Goal: Task Accomplishment & Management: Manage account settings

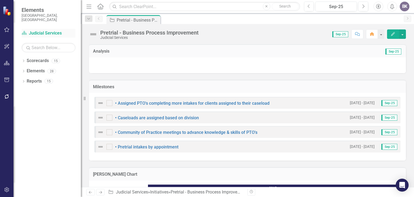
click at [33, 30] on link "Scorecard Judicial Services" at bounding box center [49, 33] width 54 height 6
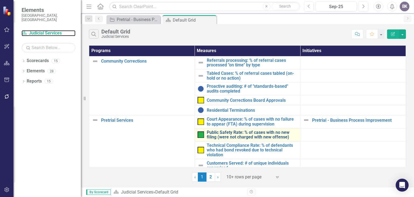
scroll to position [15, 0]
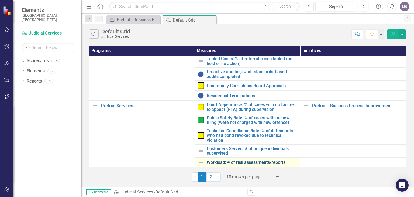
click at [223, 163] on link "Workload: # of risk assessments/reports" at bounding box center [252, 162] width 91 height 5
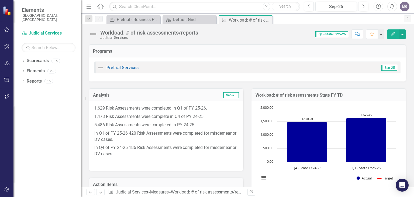
click at [100, 192] on icon "Next" at bounding box center [100, 192] width 5 height 4
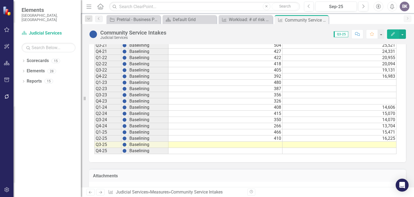
scroll to position [273, 0]
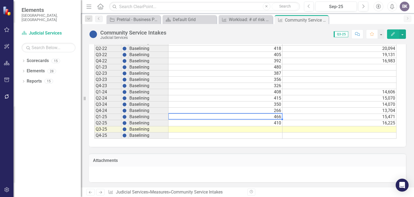
click at [276, 117] on td "466" at bounding box center [225, 117] width 114 height 6
click at [275, 122] on td "410" at bounding box center [225, 123] width 114 height 6
click at [278, 129] on td at bounding box center [225, 129] width 114 height 6
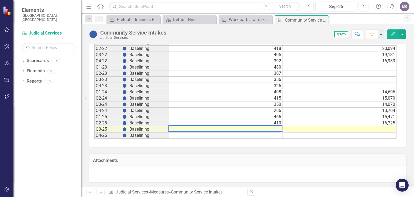
click at [278, 129] on td at bounding box center [225, 129] width 114 height 6
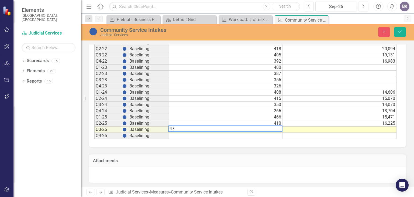
type textarea "475"
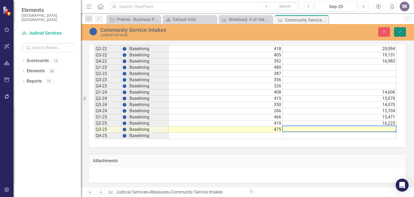
click at [401, 33] on icon "Save" at bounding box center [399, 32] width 5 height 4
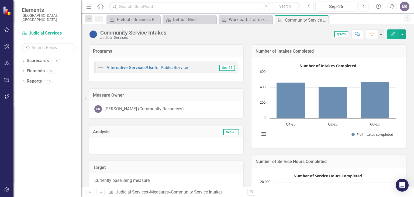
click at [307, 3] on button "Previous" at bounding box center [309, 7] width 10 height 10
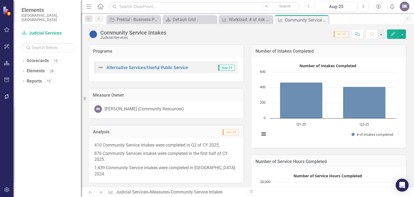
scroll to position [27, 0]
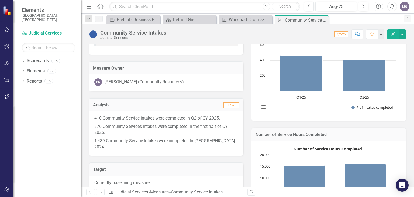
click at [223, 140] on p "1,439 Community Service intakes were completed in CY 2024." at bounding box center [166, 143] width 144 height 13
drag, startPoint x: 214, startPoint y: 140, endPoint x: 169, endPoint y: 139, distance: 45.0
click at [169, 139] on p "1,439 Community Service intakes were completed in CY 2024." at bounding box center [166, 143] width 144 height 13
click at [124, 112] on div "410 Community Service intakes were completed in Q2 of CY 2025. 876 Community Se…" at bounding box center [166, 133] width 154 height 44
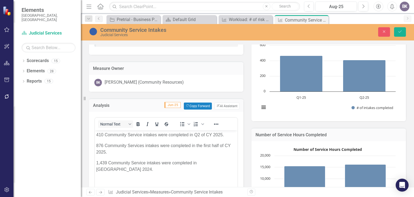
scroll to position [81, 0]
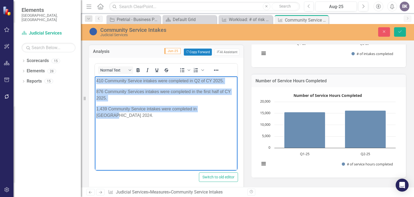
drag, startPoint x: 98, startPoint y: 81, endPoint x: 221, endPoint y: 110, distance: 126.9
click at [222, 110] on body "410 Community Service intakes were completed in Q2 of CY 2025. 876 Community Se…" at bounding box center [166, 116] width 143 height 81
copy body "410 Community Service intakes were completed in Q2 of CY 2025. 876 Community Se…"
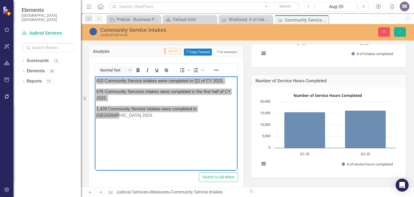
click at [101, 192] on icon "Next" at bounding box center [100, 192] width 5 height 4
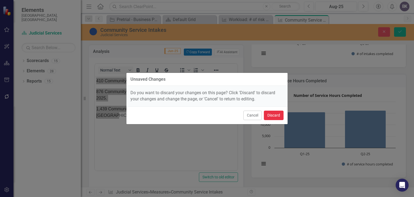
click at [273, 116] on button "Discard" at bounding box center [274, 114] width 20 height 9
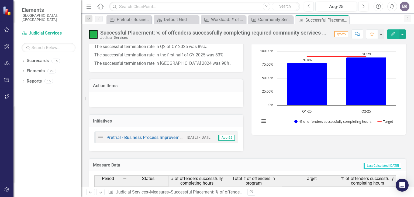
scroll to position [81, 0]
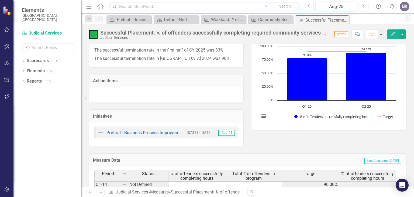
click at [90, 192] on icon "Previous" at bounding box center [90, 192] width 5 height 4
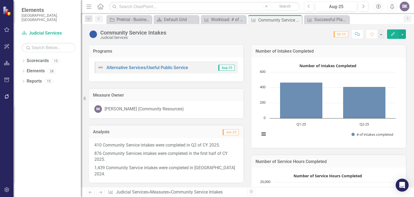
click at [143, 138] on div "410 Community Service intakes were completed in Q2 of CY 2025. 876 Community Se…" at bounding box center [166, 160] width 154 height 44
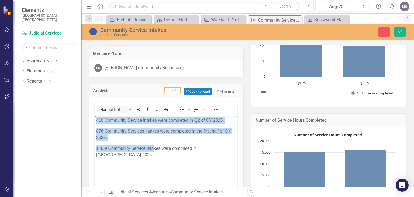
scroll to position [82, 0]
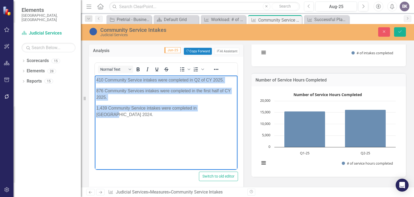
drag, startPoint x: 96, startPoint y: 80, endPoint x: 230, endPoint y: 108, distance: 136.7
click at [230, 108] on body "410 Community Service intakes were completed in Q2 of CY 2025. 876 Community Se…" at bounding box center [166, 115] width 143 height 81
copy body "410 Community Service intakes were completed in Q2 of CY 2025. 876 Community Se…"
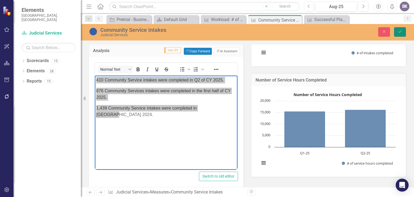
click at [401, 32] on icon "Save" at bounding box center [399, 32] width 5 height 4
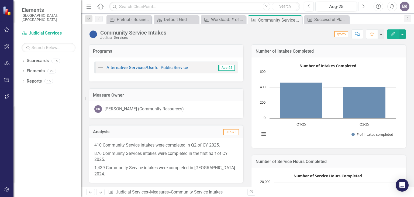
click at [362, 6] on icon "Next" at bounding box center [363, 6] width 3 height 5
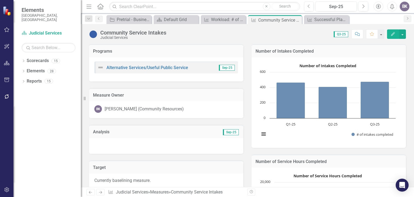
click at [165, 145] on div at bounding box center [166, 146] width 154 height 16
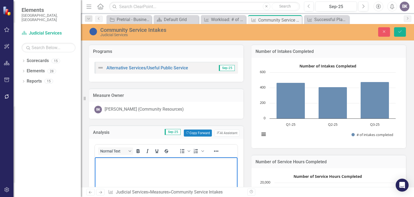
click at [126, 171] on body "Rich Text Area. Press ALT-0 for help." at bounding box center [166, 197] width 143 height 81
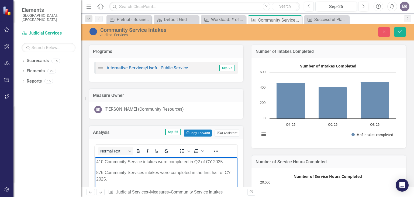
scroll to position [54, 0]
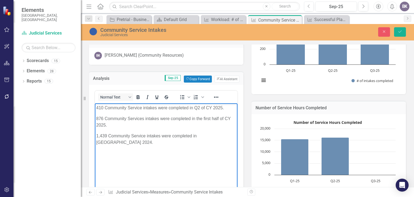
click at [103, 107] on p "410 Community Service intakes were completed in Q2 of CY 2025." at bounding box center [166, 107] width 140 height 6
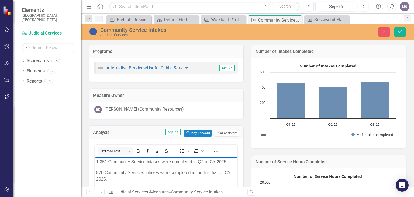
click at [102, 172] on p "876 Community Services intakes were completed in the first half of CY 2025." at bounding box center [166, 175] width 140 height 13
click at [109, 177] on p "1,351 Community Services intakes were completed in the first half of CY 2025." at bounding box center [166, 175] width 140 height 13
click at [106, 161] on p "1,351 Community Service intakes were completed in Q2 of CY 2025." at bounding box center [166, 161] width 140 height 6
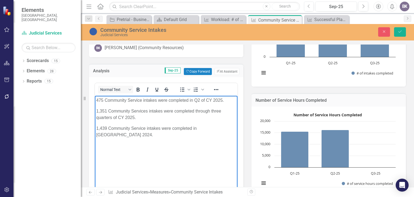
scroll to position [54, 0]
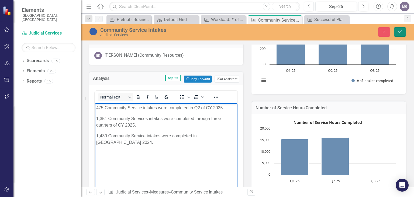
click at [400, 30] on icon "Save" at bounding box center [399, 32] width 5 height 4
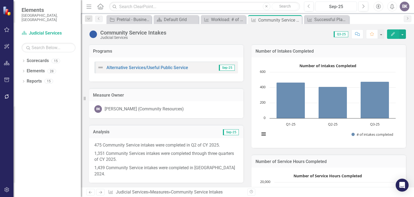
click at [339, 8] on div "Sep-25" at bounding box center [336, 7] width 38 height 6
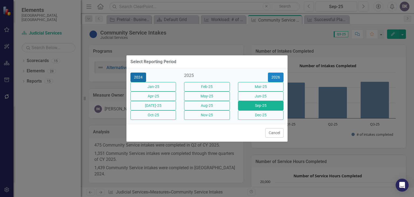
click at [135, 72] on button "2024" at bounding box center [138, 76] width 16 height 9
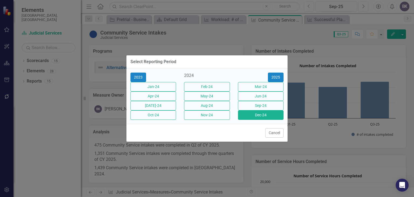
click at [255, 119] on button "Dec-24" at bounding box center [261, 114] width 46 height 9
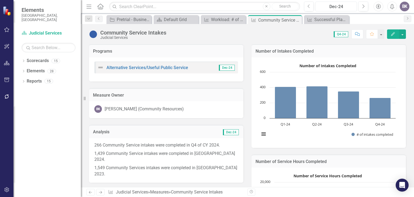
click at [356, 6] on button "Dec-24" at bounding box center [335, 7] width 41 height 10
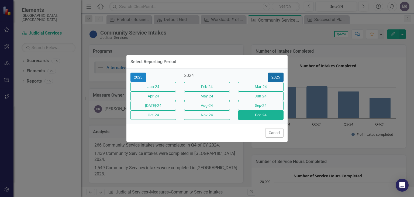
click at [278, 72] on button "2025" at bounding box center [276, 76] width 16 height 9
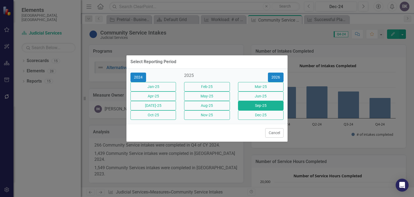
click at [270, 106] on button "Sep-25" at bounding box center [261, 105] width 46 height 9
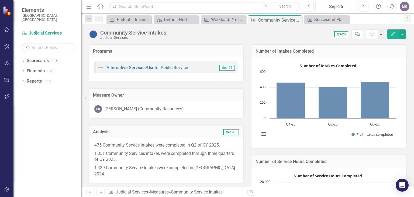
click at [330, 7] on div "Sep-25" at bounding box center [336, 7] width 38 height 6
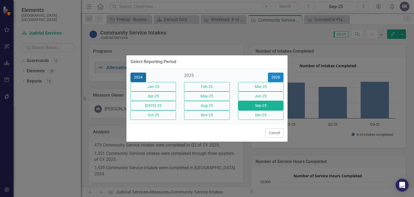
click at [137, 72] on button "2024" at bounding box center [138, 76] width 16 height 9
click at [258, 108] on button "Sep-24" at bounding box center [261, 105] width 46 height 9
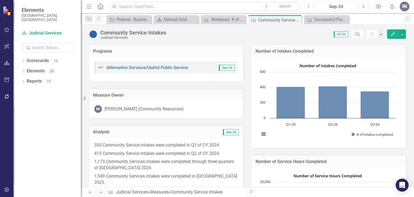
click at [331, 5] on div "Sep-24" at bounding box center [336, 7] width 38 height 6
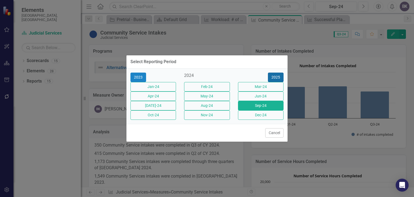
click at [278, 72] on button "2025" at bounding box center [276, 76] width 16 height 9
click at [255, 105] on button "Sep-25" at bounding box center [261, 105] width 46 height 9
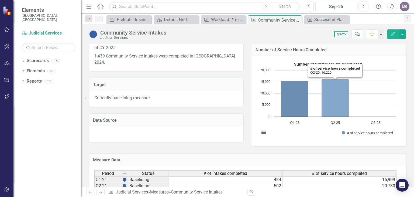
scroll to position [108, 0]
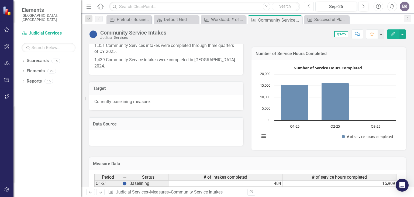
click at [309, 6] on icon "Previous" at bounding box center [308, 6] width 3 height 5
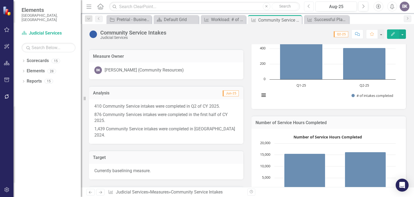
scroll to position [27, 0]
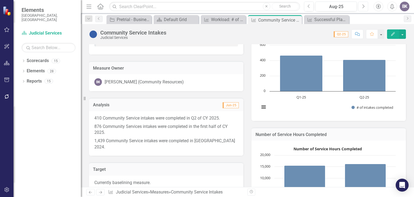
click at [362, 7] on icon "Next" at bounding box center [363, 6] width 3 height 5
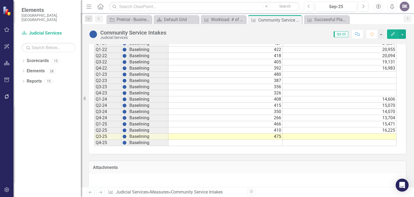
scroll to position [283, 0]
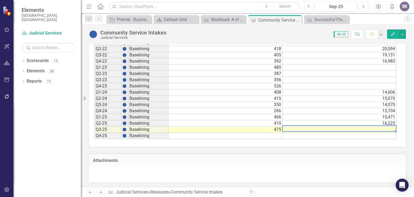
click at [381, 129] on td at bounding box center [339, 129] width 114 height 6
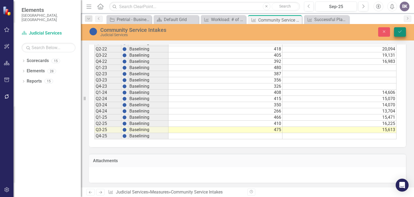
type textarea "15613"
click at [399, 34] on button "Save" at bounding box center [400, 31] width 12 height 9
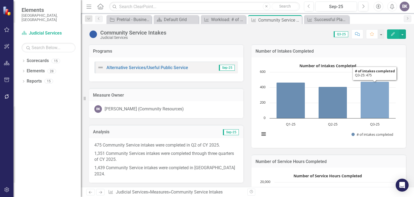
scroll to position [108, 0]
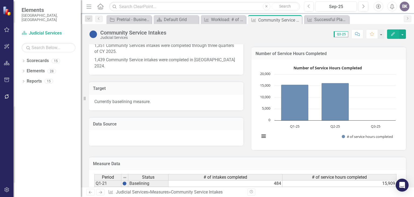
click at [370, 96] on rect "Interactive chart" at bounding box center [327, 104] width 141 height 81
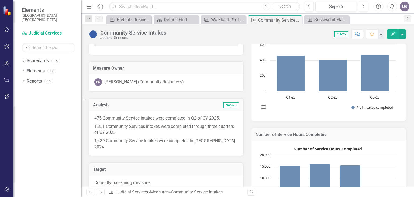
scroll to position [0, 0]
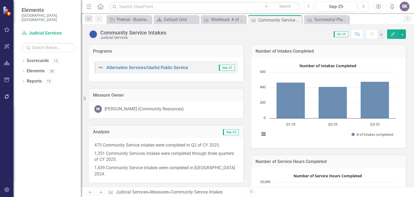
click at [309, 6] on icon "Previous" at bounding box center [308, 6] width 3 height 5
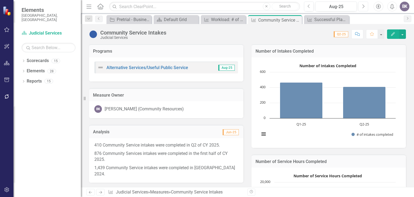
click at [363, 7] on icon "Next" at bounding box center [363, 6] width 3 height 5
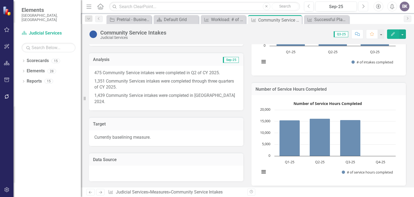
scroll to position [81, 0]
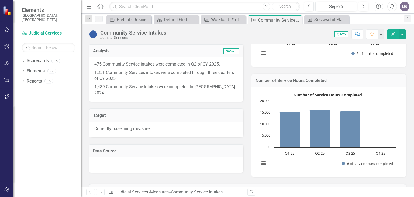
click at [101, 191] on icon "Next" at bounding box center [100, 192] width 5 height 4
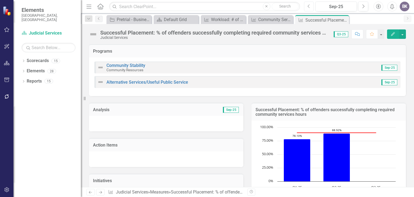
click at [307, 5] on icon "Previous" at bounding box center [308, 6] width 3 height 5
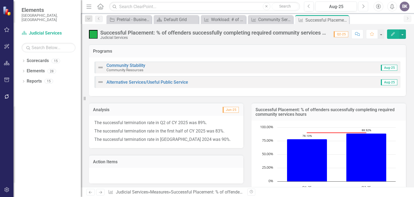
click at [364, 7] on icon "Next" at bounding box center [363, 6] width 3 height 5
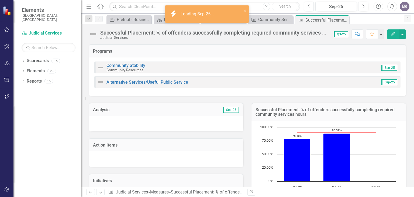
click at [91, 191] on icon "Previous" at bounding box center [90, 192] width 5 height 4
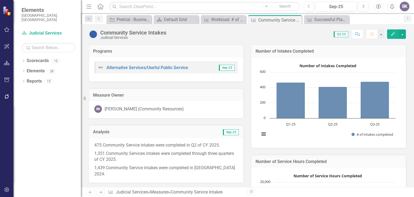
click at [100, 192] on icon "Next" at bounding box center [100, 192] width 5 height 4
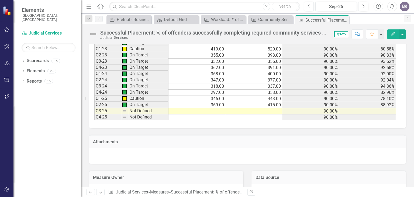
scroll to position [431, 0]
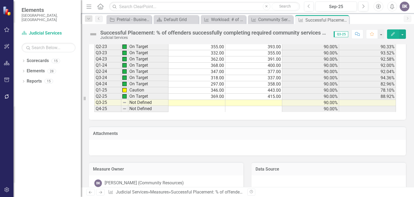
click at [264, 100] on td at bounding box center [253, 103] width 57 height 6
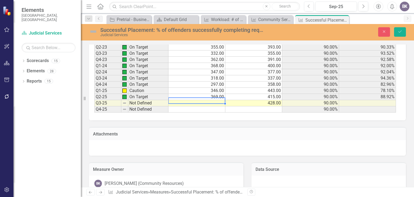
click at [214, 101] on td at bounding box center [196, 103] width 57 height 6
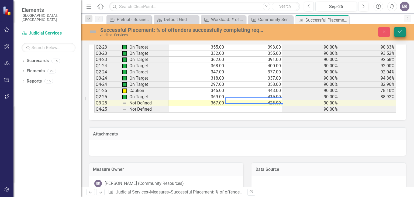
type textarea "428"
click at [402, 33] on button "Save" at bounding box center [400, 31] width 12 height 9
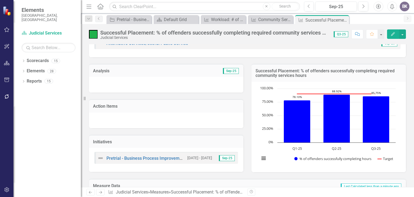
scroll to position [27, 0]
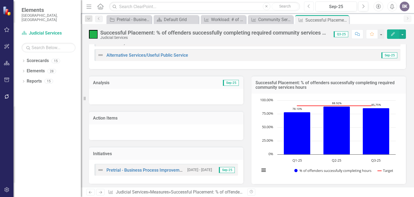
click at [308, 7] on icon "button" at bounding box center [308, 6] width 2 height 4
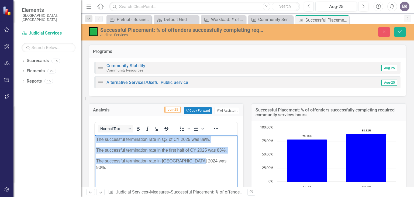
drag, startPoint x: 96, startPoint y: 137, endPoint x: 207, endPoint y: 172, distance: 116.8
click at [207, 172] on body "The successful termination rate in Q2 of CY 2025 was 89%. The successful termin…" at bounding box center [166, 175] width 143 height 81
copy body "The successful termination rate in Q2 of CY 2025 was 89%. The successful termin…"
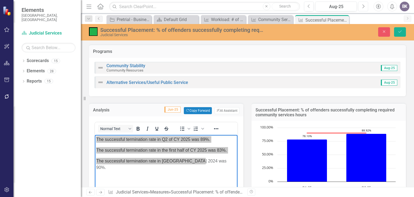
click at [361, 6] on button "Next" at bounding box center [363, 7] width 10 height 10
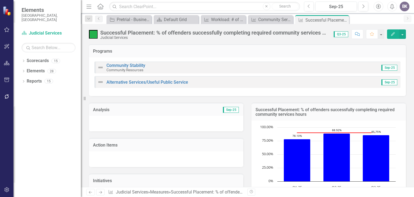
click at [105, 125] on div at bounding box center [166, 124] width 154 height 16
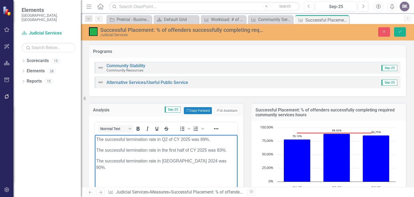
click at [167, 139] on p "The successful termination rate in Q2 of CY 2025 was 89%." at bounding box center [166, 139] width 140 height 6
click at [206, 139] on p "The successful termination rate in Q3 of CY 2025 was 89%." at bounding box center [166, 139] width 140 height 6
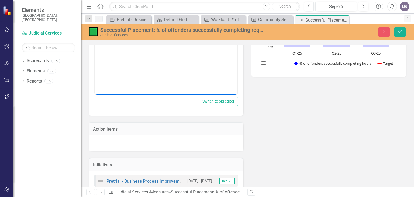
scroll to position [135, 0]
click at [401, 33] on icon "Save" at bounding box center [399, 32] width 5 height 4
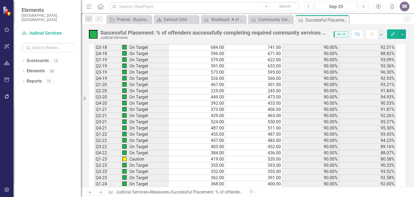
scroll to position [377, 0]
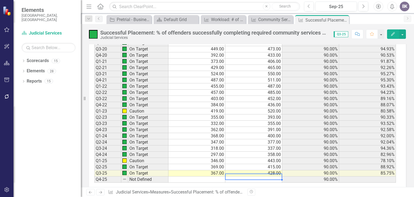
click at [248, 176] on td at bounding box center [253, 179] width 57 height 6
click at [272, 158] on td "443.00" at bounding box center [253, 161] width 57 height 6
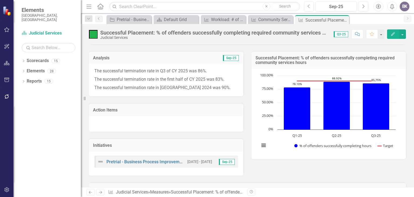
scroll to position [0, 0]
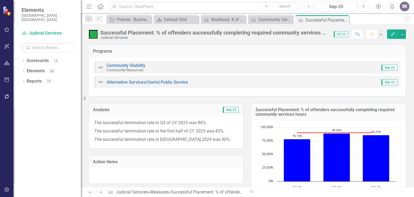
click at [205, 141] on p "The successful termination rate in CY 2024 was 90%." at bounding box center [166, 138] width 144 height 7
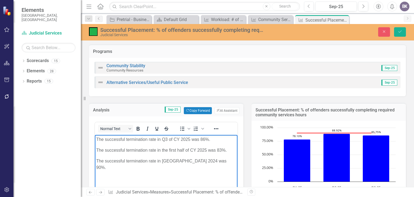
click at [220, 150] on p "The successful termination rate in the first half of CY 2025 was 83%." at bounding box center [166, 150] width 140 height 6
click at [186, 150] on p "The successful termination rate in the first half of CY 2025 was 84%." at bounding box center [166, 150] width 140 height 6
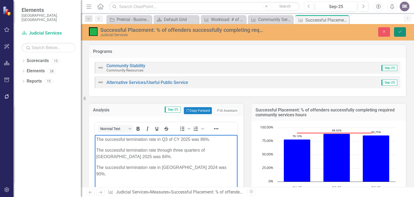
click at [397, 31] on button "Save" at bounding box center [400, 31] width 12 height 9
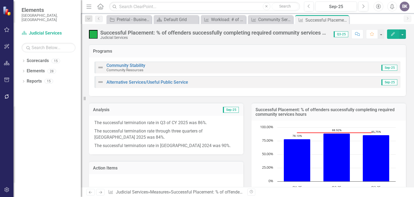
click at [102, 191] on icon "Next" at bounding box center [100, 192] width 5 height 4
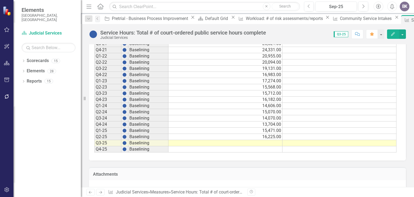
scroll to position [377, 0]
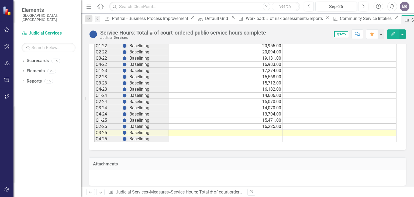
click at [268, 130] on td at bounding box center [225, 133] width 114 height 6
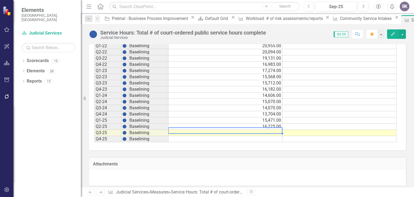
click at [268, 130] on td at bounding box center [225, 133] width 114 height 6
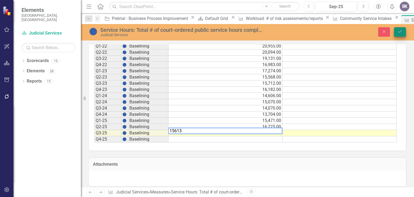
type textarea "15613"
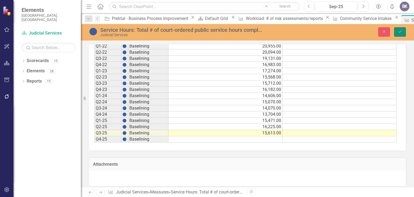
click at [399, 27] on button "Save" at bounding box center [400, 31] width 12 height 9
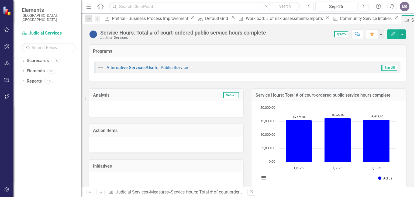
click at [309, 6] on icon "Previous" at bounding box center [308, 6] width 3 height 5
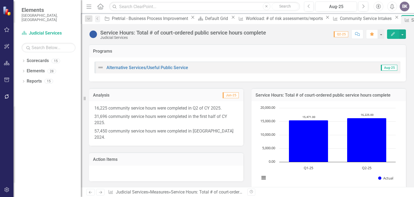
click at [226, 134] on div "16,225 community service hours were completed in Q2 of CY 2025. 31,696 communit…" at bounding box center [166, 123] width 154 height 44
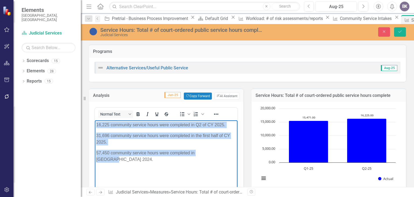
drag, startPoint x: 97, startPoint y: 123, endPoint x: 219, endPoint y: 159, distance: 127.1
click at [219, 159] on body "16,225 community service hours were completed in Q2 of CY 2025. 31,696 communit…" at bounding box center [166, 160] width 143 height 81
copy body "16,225 community service hours were completed in Q2 of CY 2025. 31,696 communit…"
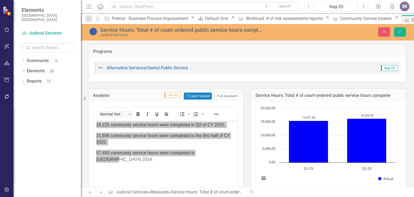
click at [366, 5] on button "Next" at bounding box center [363, 7] width 10 height 10
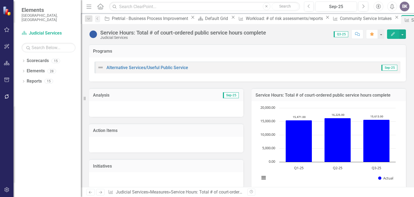
click at [124, 111] on div at bounding box center [166, 109] width 154 height 16
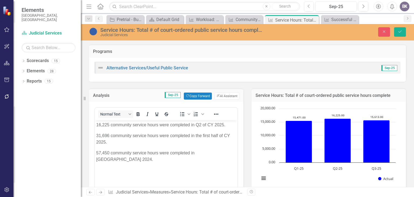
click at [108, 125] on p "16,225 community service hours were completed in Q2 of CY 2025." at bounding box center [166, 125] width 140 height 6
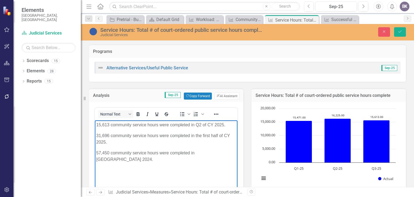
click at [202, 124] on p "15,613 community service hours were completed in Q2 of CY 2025." at bounding box center [166, 125] width 140 height 6
click at [109, 133] on p "31,696 community service hours were completed in the first half of CY 2025." at bounding box center [166, 138] width 140 height 13
click at [224, 135] on p "47,309 community service hours were completed in the first half of CY 2025." at bounding box center [166, 138] width 140 height 13
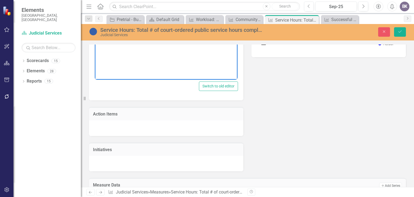
scroll to position [27, 0]
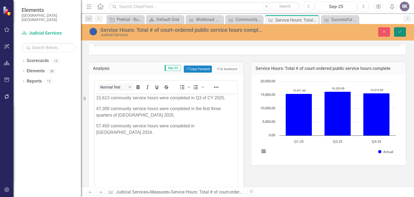
click at [401, 32] on icon "Save" at bounding box center [399, 32] width 5 height 4
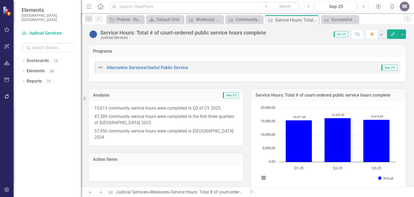
click at [100, 193] on icon "Next" at bounding box center [100, 192] width 5 height 4
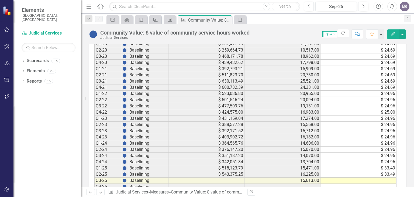
scroll to position [377, 0]
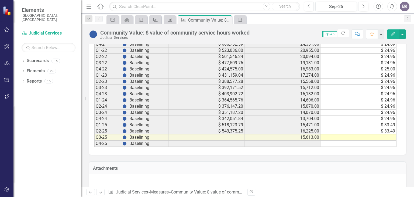
click at [386, 136] on td at bounding box center [358, 137] width 76 height 6
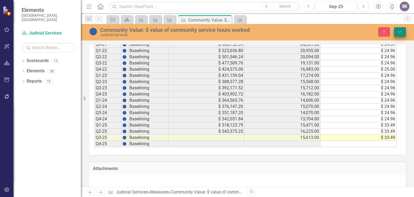
type textarea "33.49"
click at [399, 30] on icon "Save" at bounding box center [399, 32] width 5 height 4
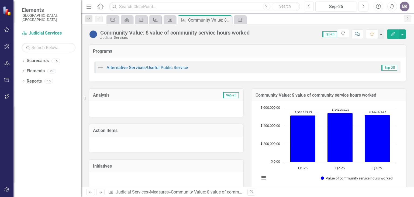
click at [309, 7] on icon "button" at bounding box center [308, 6] width 2 height 4
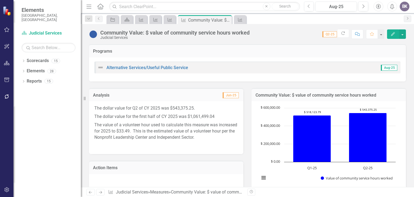
click at [226, 148] on div "The dollar value for Q2 of CY 2025 was $543,375.25. The dollar value for the fi…" at bounding box center [166, 127] width 154 height 53
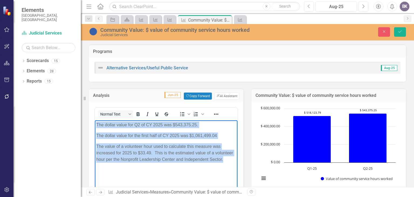
drag, startPoint x: 96, startPoint y: 123, endPoint x: 227, endPoint y: 159, distance: 135.7
click at [227, 159] on body "The dollar value for Q2 of CY 2025 was $543,375.25. The dollar value for the fi…" at bounding box center [166, 160] width 143 height 81
copy body "The dollar value for Q2 of CY 2025 was $543,375.25. The dollar value for the fi…"
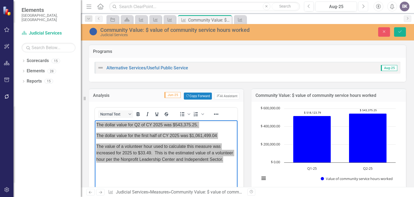
click at [364, 7] on icon "Next" at bounding box center [363, 6] width 3 height 5
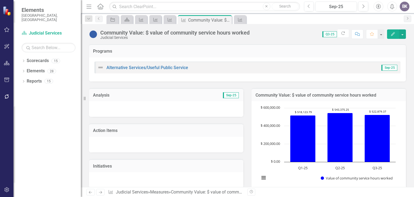
click at [120, 109] on div at bounding box center [166, 109] width 154 height 16
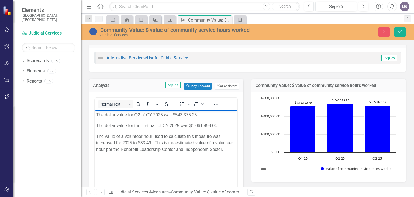
scroll to position [27, 0]
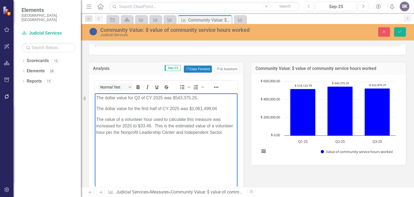
click at [139, 96] on p "The dollar value for Q2 of CY 2025 was $543,375.25." at bounding box center [166, 98] width 140 height 6
click at [197, 97] on p "The dollar value for Q3 of CY 2025 was $543,375.25." at bounding box center [166, 98] width 140 height 6
click at [217, 107] on p "The dollar value for the first half of CY 2025 was $1,061,499.04" at bounding box center [166, 108] width 140 height 6
click at [158, 109] on p "The dollar value for the first half of CY 2025 was $1,584,378.41" at bounding box center [166, 108] width 140 height 6
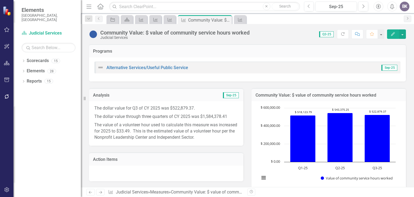
click at [100, 192] on icon at bounding box center [100, 192] width 3 height 3
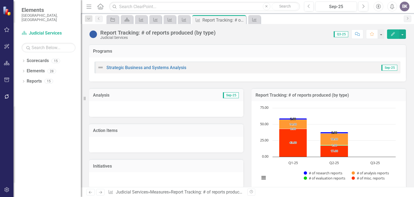
click at [100, 191] on icon "Next" at bounding box center [100, 192] width 5 height 4
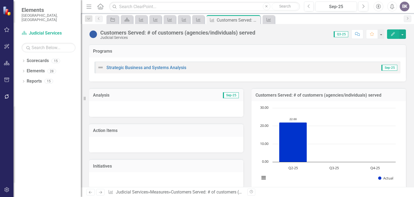
click at [101, 192] on icon at bounding box center [100, 192] width 3 height 3
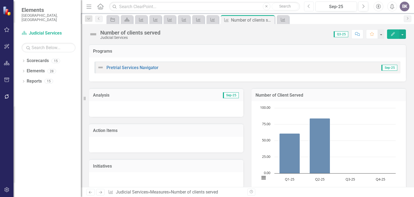
click at [310, 7] on icon "Previous" at bounding box center [308, 6] width 3 height 5
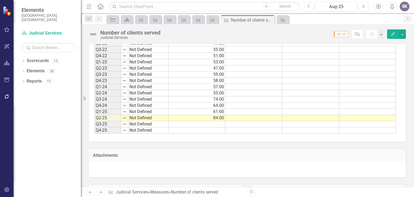
scroll to position [431, 0]
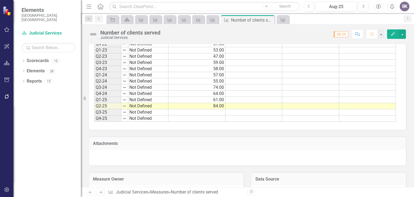
click at [216, 109] on td at bounding box center [196, 112] width 57 height 6
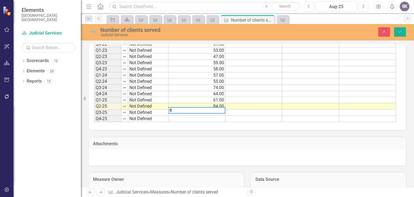
type textarea "67"
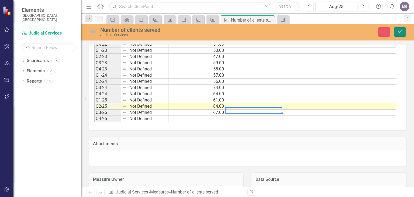
click at [403, 32] on button "Save" at bounding box center [400, 31] width 12 height 9
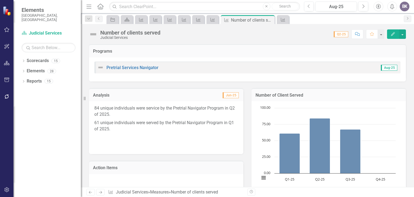
click at [151, 115] on p "84 unique individuals were service by the Pretrial Navigator Program in Q2 of 2…" at bounding box center [166, 111] width 144 height 13
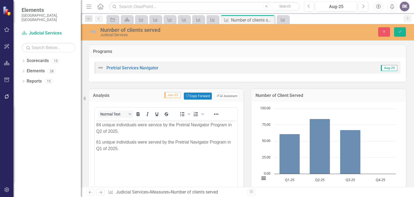
scroll to position [0, 0]
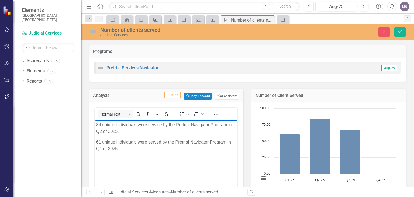
click at [101, 124] on p "84 unique individuals were service by the Pretrial Navigator Program in Q2 of 2…" at bounding box center [166, 128] width 140 height 13
click at [101, 131] on p "67 unique individuals were service by the Pretrial Navigator Program in Q2 of 2…" at bounding box center [166, 128] width 140 height 13
click at [100, 141] on p "61 unique individuals were served by the Pretrial Navigator Program in Q1 of 20…" at bounding box center [166, 145] width 140 height 13
click at [117, 147] on p "131 unique individuals were served by the Pretrial Navigator Program in Q1 of 2…" at bounding box center [166, 145] width 140 height 13
click at [108, 131] on p "67 unique individuals were service by the Pretrial Navigator Program in Q3 of 2…" at bounding box center [166, 128] width 140 height 13
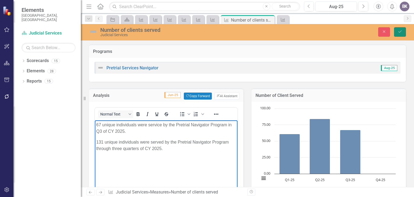
click at [402, 34] on button "Save" at bounding box center [400, 31] width 12 height 9
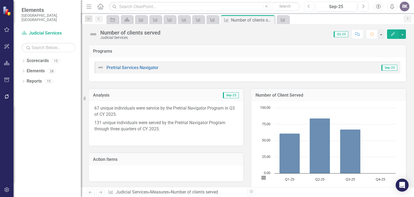
click at [308, 6] on icon "Previous" at bounding box center [308, 6] width 3 height 5
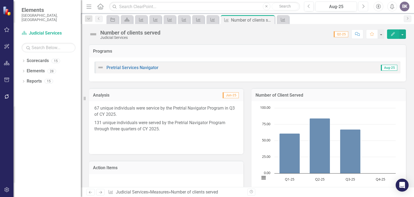
click at [362, 7] on icon "Next" at bounding box center [363, 6] width 3 height 5
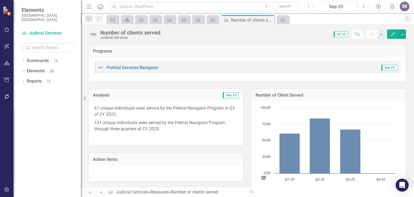
click at [102, 191] on icon "Next" at bounding box center [100, 192] width 5 height 4
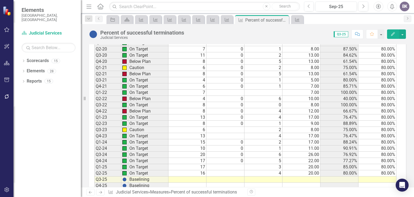
scroll to position [365, 0]
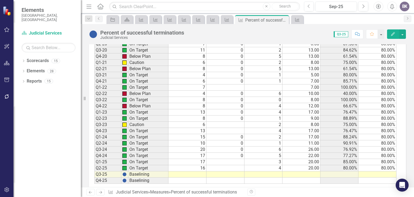
click at [307, 171] on td at bounding box center [301, 174] width 38 height 6
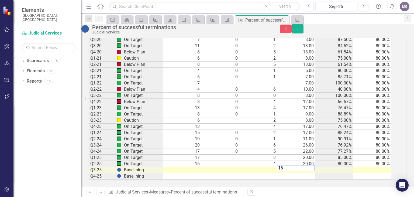
click at [195, 167] on td at bounding box center [182, 170] width 38 height 6
type textarea "12"
click at [276, 167] on td at bounding box center [258, 170] width 38 height 6
type textarea "16"
click at [300, 30] on icon "Save" at bounding box center [297, 29] width 5 height 4
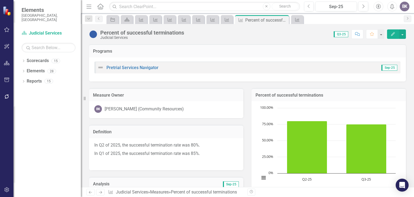
click at [205, 138] on div "In Q2 of 2025, the successful termination rate was 80%. In Q1 of 2025, the succ…" at bounding box center [166, 154] width 154 height 32
click at [210, 145] on p "In Q2 of 2025, the successful termination rate was 80%." at bounding box center [166, 145] width 144 height 7
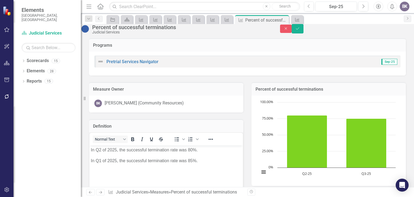
scroll to position [0, 0]
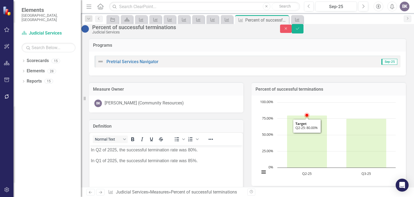
click at [334, 115] on rect "Interactive chart" at bounding box center [327, 139] width 141 height 81
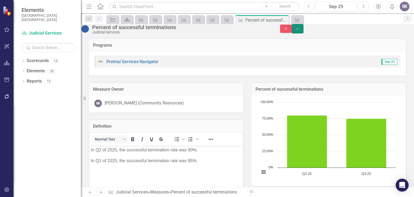
click at [300, 29] on icon "Save" at bounding box center [297, 29] width 5 height 4
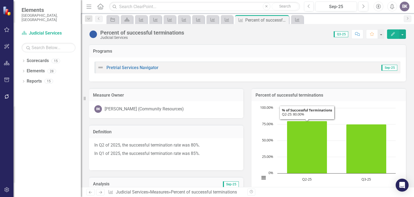
click at [333, 120] on rect "Interactive chart" at bounding box center [327, 145] width 141 height 81
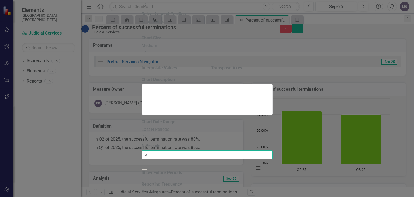
type input "3"
click at [271, 150] on input "3" at bounding box center [206, 154] width 131 height 9
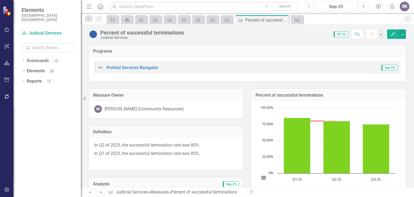
click at [213, 149] on p "In Q1 of 2025, the successful termination rate was 85%." at bounding box center [166, 153] width 144 height 8
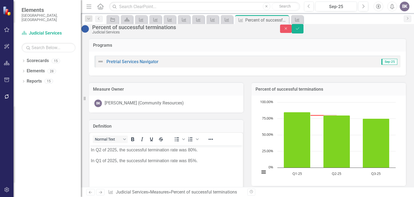
click at [102, 151] on p "In Q2 of 2025, the successful termination rate was 80%." at bounding box center [166, 150] width 151 height 6
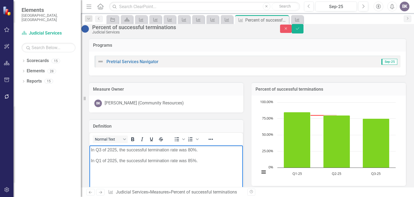
click at [192, 150] on p "In Q3 of 2025, the successful termination rate was 80%." at bounding box center [166, 150] width 151 height 6
click at [212, 161] on p "In Q1 of 2025, the successful termination rate was 85%." at bounding box center [166, 160] width 151 height 6
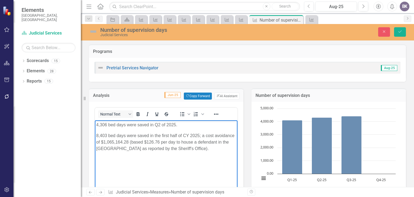
click at [114, 157] on body "4,306 bed days were saved in Q2 of 2025. 8,403 bed days were saved in the first…" at bounding box center [166, 160] width 143 height 81
copy body "4,306 bed days were saved in Q2 of 2025. 8,403 bed days were saved in the first…"
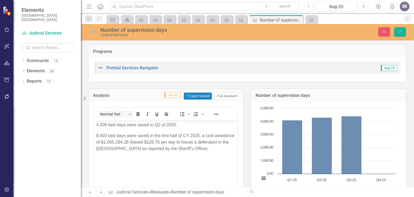
click at [363, 6] on icon "Next" at bounding box center [363, 6] width 3 height 5
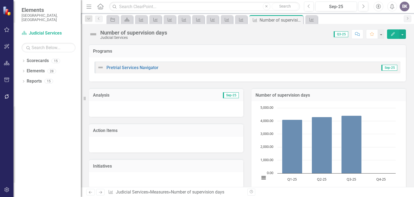
click at [138, 110] on div at bounding box center [166, 109] width 154 height 16
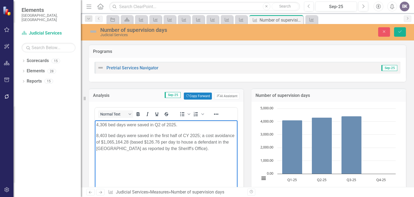
click at [107, 124] on p "4,306 bed days were saved in Q2 of 2025." at bounding box center [166, 125] width 140 height 6
click at [160, 123] on p "4,418 bed days were saved in Q2 of 2025." at bounding box center [166, 125] width 140 height 6
click at [153, 169] on body "4,418 bed days were saved in Q3 of 2025. 8,403 bed days were saved in the first…" at bounding box center [166, 160] width 143 height 81
click at [107, 135] on p "8,403 bed days were saved in the first half of CY 2025; a cost avoidance of $1,…" at bounding box center [166, 141] width 140 height 19
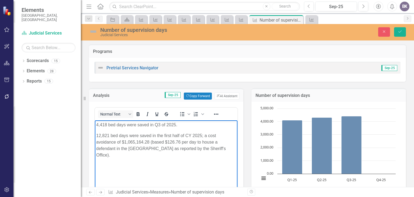
click at [185, 135] on p "12,821 bed days were saved in the first half of CY 2025; a cost avoidance of $1…" at bounding box center [166, 145] width 140 height 26
click at [181, 136] on p "12,821 bed days were saved in the first half of CY 2025; a cost avoidance of $1…" at bounding box center [166, 145] width 140 height 26
click at [164, 155] on p "12,821 bed days were saved through three quarters of CY 2025; a cost avoidance …" at bounding box center [166, 145] width 140 height 26
click at [148, 140] on p "12,821 bed days were saved through three quarters of CY 2025; a cost avoidance …" at bounding box center [166, 145] width 140 height 26
click at [400, 30] on icon "Save" at bounding box center [399, 32] width 5 height 4
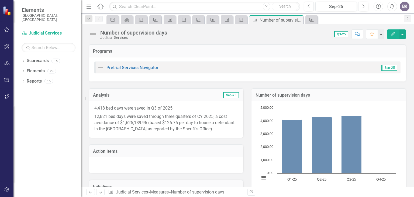
click at [100, 192] on icon "Next" at bounding box center [100, 192] width 5 height 4
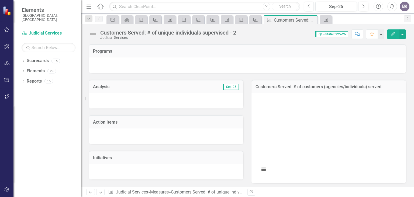
click at [91, 192] on icon "Previous" at bounding box center [90, 192] width 5 height 4
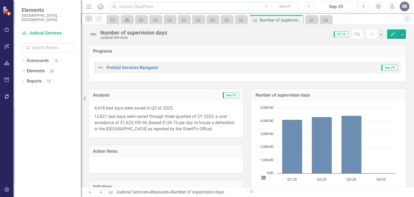
click at [92, 190] on icon "Previous" at bounding box center [90, 192] width 5 height 4
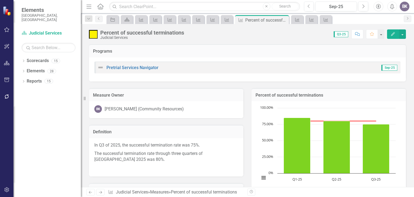
click at [92, 190] on icon "Previous" at bounding box center [90, 192] width 5 height 4
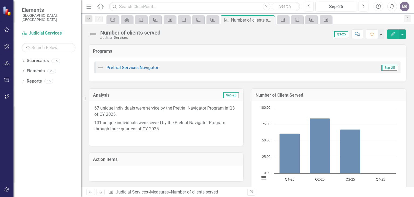
click at [92, 190] on icon "Previous" at bounding box center [90, 192] width 5 height 4
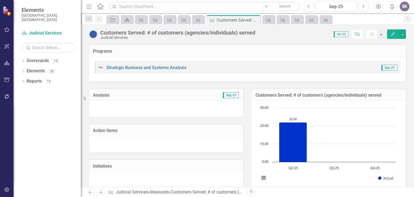
click at [92, 190] on icon "Previous" at bounding box center [90, 192] width 5 height 4
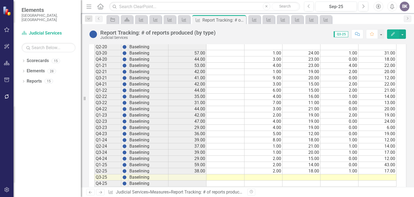
scroll to position [404, 0]
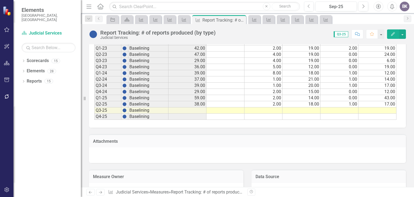
click at [275, 109] on td at bounding box center [263, 110] width 38 height 6
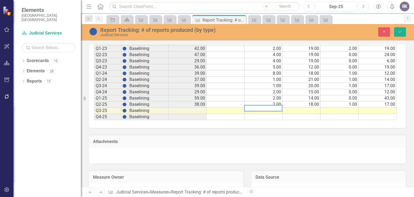
type textarea "1"
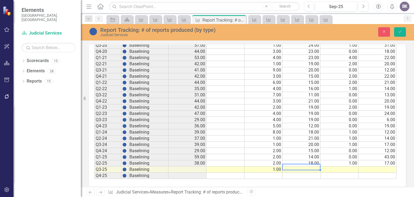
scroll to position [350, 0]
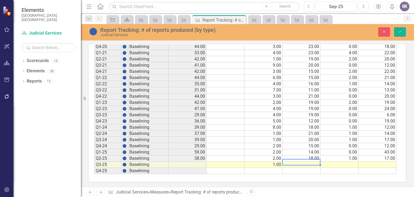
click at [311, 163] on td at bounding box center [301, 164] width 38 height 6
type textarea "13"
click at [342, 162] on td at bounding box center [339, 164] width 38 height 6
type textarea "2"
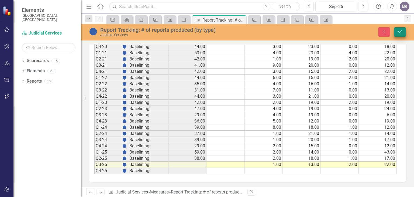
type textarea "22"
click at [402, 32] on icon "Save" at bounding box center [399, 32] width 5 height 4
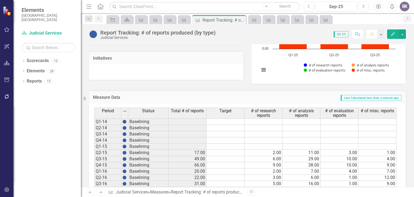
scroll to position [27, 0]
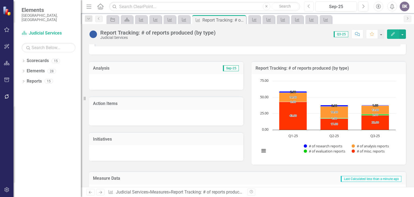
click at [310, 7] on icon "Previous" at bounding box center [308, 6] width 3 height 5
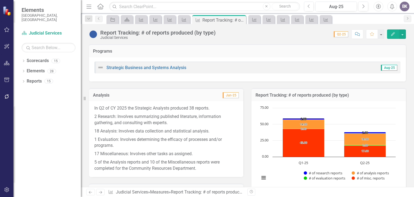
click at [231, 169] on p "5 of the Analysis reports and 10 of the Miscellaneous reports were completed fo…" at bounding box center [166, 164] width 144 height 13
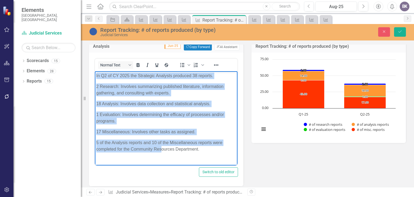
scroll to position [99, 0]
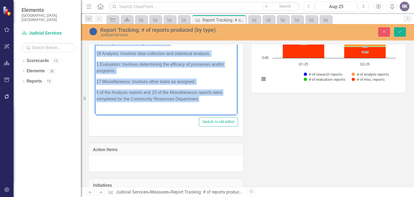
drag, startPoint x: 95, startPoint y: 27, endPoint x: 216, endPoint y: 101, distance: 141.5
click at [216, 101] on body "In Q2 of CY 2025 the Strategic Analysts produced 38 reports. 2 Research: Involv…" at bounding box center [166, 64] width 143 height 87
copy body "In Q2 of CY 2025 the Strategic Analysts produced 38 reports. 2 Research: Involv…"
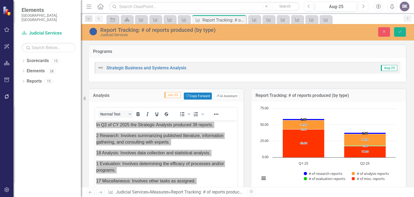
click at [365, 6] on button "Next" at bounding box center [363, 7] width 10 height 10
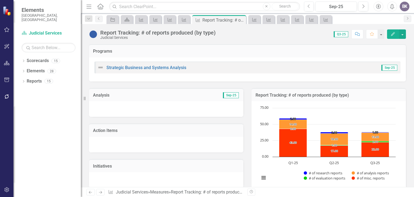
click at [128, 109] on div at bounding box center [166, 109] width 154 height 16
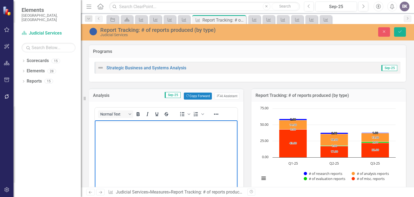
paste body "Rich Text Area. Press ALT-0 for help."
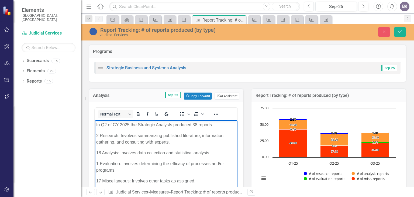
click at [106, 124] on p "In Q2 of CY 2025 the Strategic Analysts produced 38 reports." at bounding box center [166, 125] width 140 height 6
click at [99, 136] on p "2 Research: Involves summarizing published literature, information gathering, a…" at bounding box center [166, 138] width 140 height 13
click at [102, 152] on p "18 Analysis: Involves data collection and statistical analysis." at bounding box center [166, 153] width 140 height 6
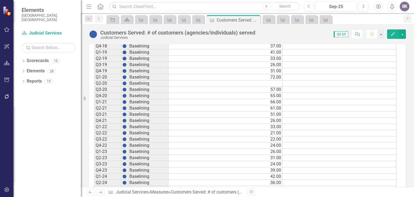
scroll to position [377, 0]
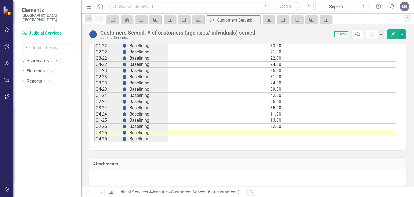
click at [270, 130] on td at bounding box center [225, 133] width 114 height 6
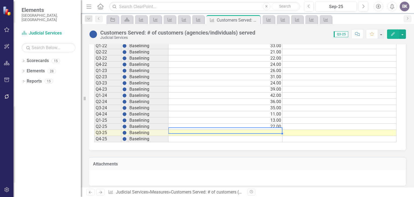
click at [270, 130] on td at bounding box center [225, 133] width 114 height 6
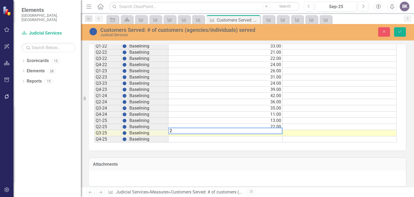
type textarea "23"
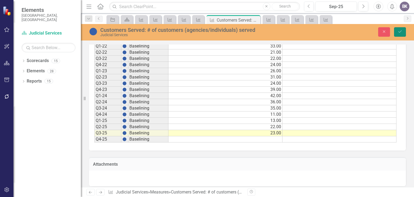
click at [401, 32] on icon "Save" at bounding box center [399, 32] width 5 height 4
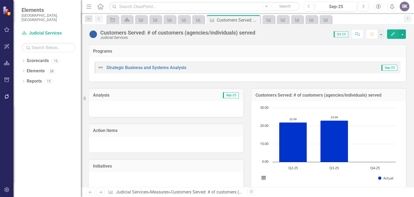
click at [365, 121] on rect "Interactive chart" at bounding box center [327, 145] width 141 height 81
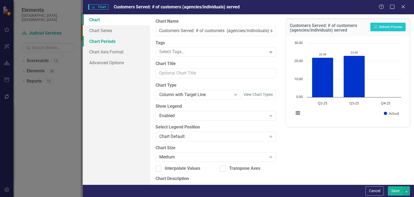
click at [98, 38] on link "Chart Periods" at bounding box center [116, 41] width 67 height 11
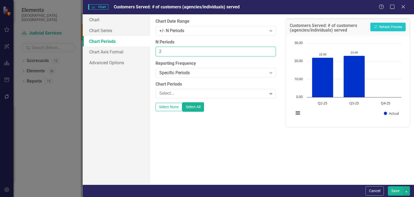
type input "2"
click at [270, 50] on input "2" at bounding box center [215, 52] width 120 height 10
click at [394, 24] on button "Recalculate Refresh Preview" at bounding box center [387, 27] width 35 height 9
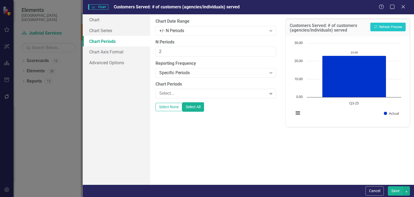
click at [398, 189] on button "Save" at bounding box center [395, 190] width 15 height 9
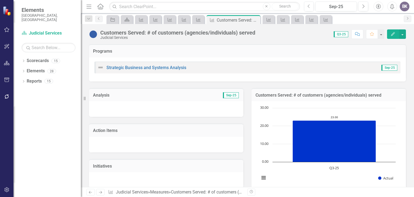
click at [296, 111] on rect "Interactive chart" at bounding box center [327, 145] width 141 height 81
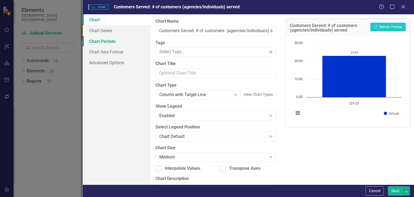
click at [97, 39] on link "Chart Periods" at bounding box center [116, 41] width 67 height 11
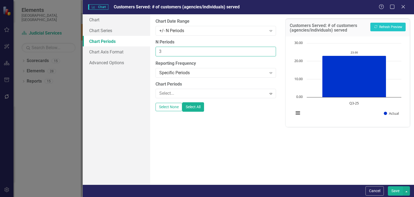
click at [270, 50] on input "3" at bounding box center [215, 52] width 120 height 10
type input "4"
click at [270, 50] on input "4" at bounding box center [215, 52] width 120 height 10
click at [389, 25] on button "Recalculate Refresh Preview" at bounding box center [387, 27] width 35 height 9
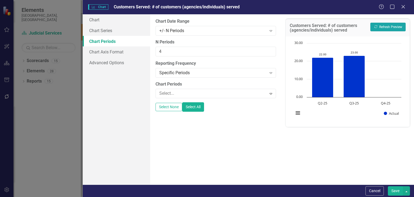
click at [388, 27] on button "Recalculate Refresh Preview" at bounding box center [387, 27] width 35 height 9
click at [396, 190] on button "Save" at bounding box center [395, 190] width 15 height 9
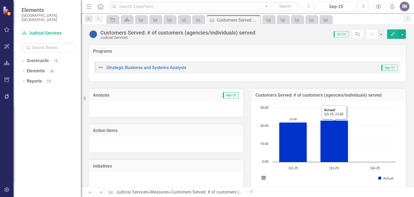
click at [366, 124] on rect "Interactive chart" at bounding box center [327, 145] width 141 height 81
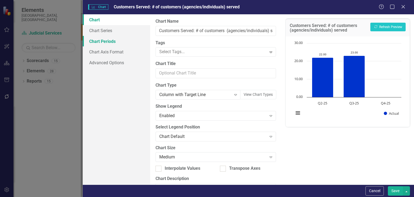
click at [105, 39] on link "Chart Periods" at bounding box center [116, 41] width 67 height 11
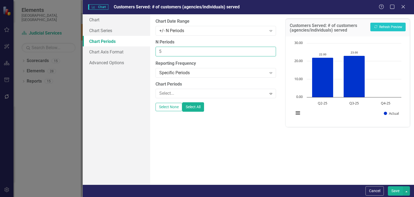
type input "5"
click at [270, 49] on input "5" at bounding box center [215, 52] width 120 height 10
click at [204, 105] on button "Select All" at bounding box center [193, 106] width 22 height 9
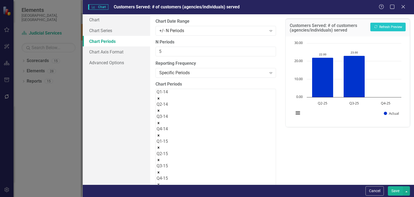
click at [240, 40] on label "N Periods" at bounding box center [215, 42] width 120 height 6
click at [240, 47] on input "5" at bounding box center [215, 52] width 120 height 10
click at [382, 27] on button "Recalculate Refresh Preview" at bounding box center [387, 27] width 35 height 9
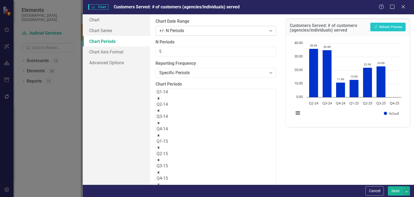
click at [268, 29] on icon "Expand" at bounding box center [270, 31] width 5 height 4
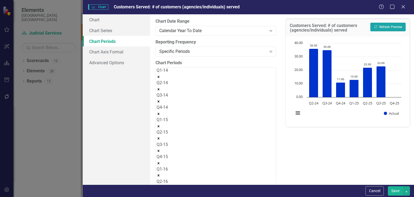
click at [398, 27] on button "Recalculate Refresh Preview" at bounding box center [387, 27] width 35 height 9
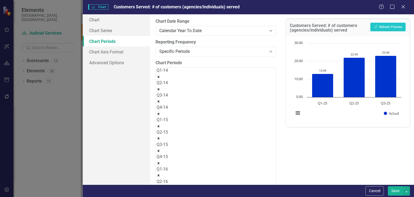
click at [392, 191] on button "Save" at bounding box center [395, 190] width 15 height 9
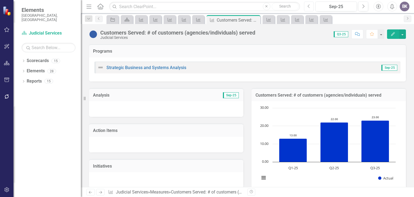
click at [308, 7] on icon "button" at bounding box center [308, 6] width 2 height 4
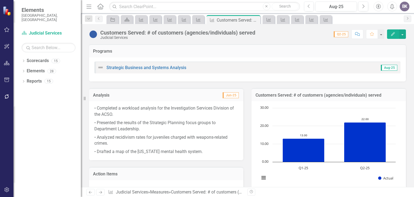
click at [216, 153] on p "• Drafted a map of the Colorado mental health system." at bounding box center [166, 150] width 144 height 7
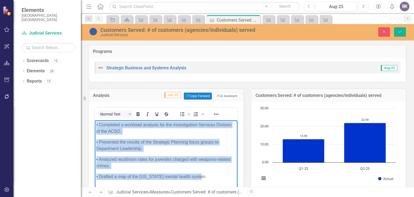
drag, startPoint x: 201, startPoint y: 175, endPoint x: 110, endPoint y: 132, distance: 100.4
click at [95, 126] on html "• Completed a workload analysis for the Investigation Services Division of the …" at bounding box center [166, 160] width 143 height 81
copy body "• Completed a workload analysis for the Investigation Services Division of the …"
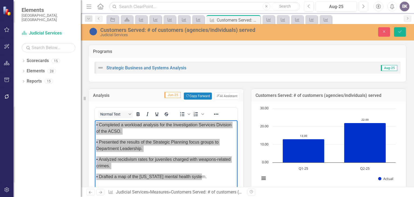
click at [363, 5] on icon "Next" at bounding box center [363, 6] width 3 height 5
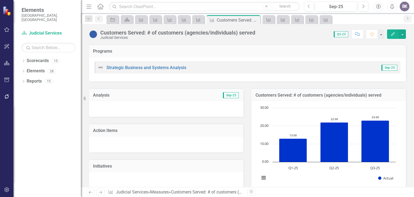
click at [119, 109] on div at bounding box center [166, 109] width 154 height 16
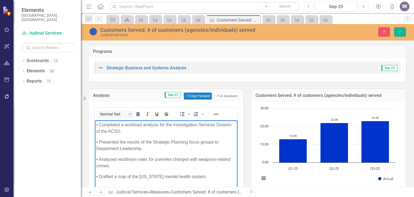
click at [126, 130] on p "• Completed a workload analysis for the Investigation Services Division of the …" at bounding box center [166, 128] width 140 height 13
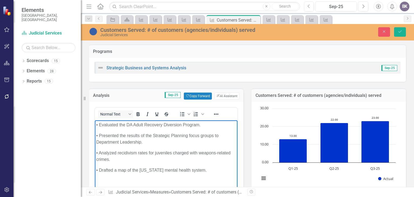
click at [150, 141] on p "• Presented the results of the Strategic Planning focus groups to Department Le…" at bounding box center [166, 138] width 140 height 13
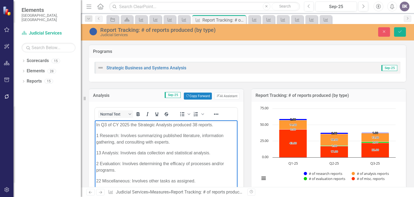
scroll to position [108, 0]
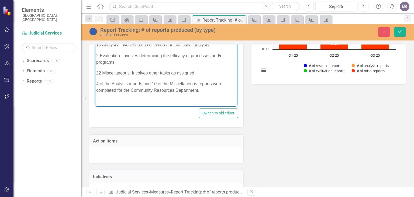
click at [142, 84] on p "4 of the Analysis reports and 10 of the Miscellaneous reports were completed fo…" at bounding box center [166, 87] width 140 height 13
click at [195, 84] on p "4 of the Analysis reports, 1 Research report and 10 of the Miscellaneous report…" at bounding box center [166, 87] width 140 height 13
click at [226, 91] on p "4 of the Analysis reports, 1 Research report and 16 of the Miscellaneous report…" at bounding box center [166, 87] width 140 height 13
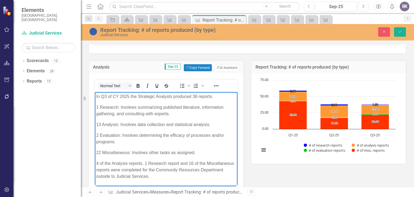
scroll to position [27, 0]
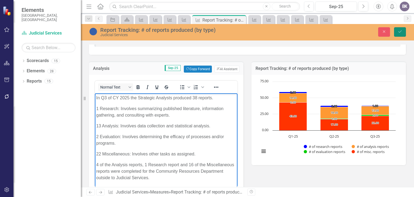
click at [401, 34] on button "Save" at bounding box center [400, 31] width 12 height 9
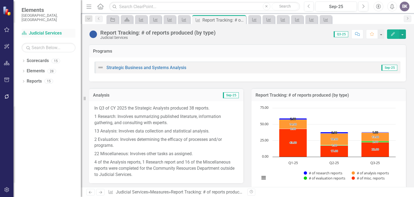
click at [39, 30] on link "Scorecard Judicial Services" at bounding box center [49, 33] width 54 height 6
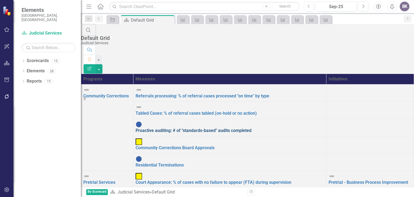
click at [218, 128] on link "Proactive auditing: # of "standards-based" audits completed" at bounding box center [194, 130] width 116 height 5
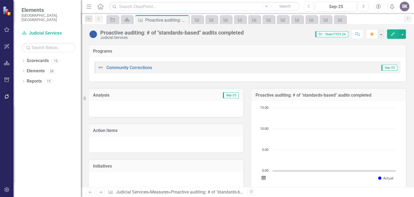
click at [102, 192] on icon "Next" at bounding box center [100, 192] width 5 height 4
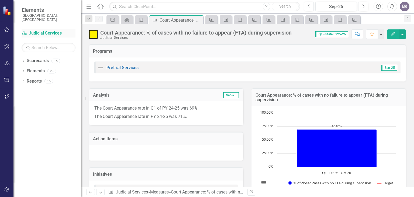
click at [42, 30] on link "Scorecard Judicial Services" at bounding box center [49, 33] width 54 height 6
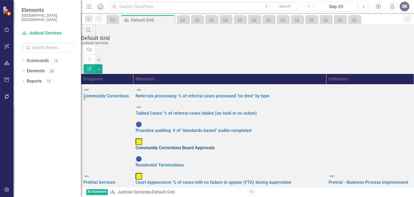
click at [214, 145] on link "Community Corrections Board Approvals" at bounding box center [175, 147] width 79 height 5
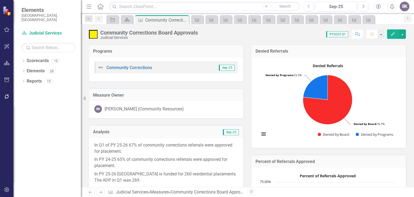
scroll to position [27, 0]
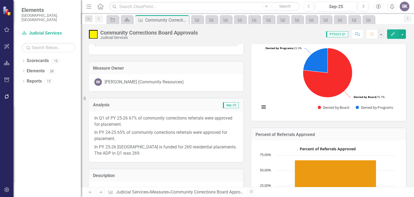
click at [99, 190] on link "Next" at bounding box center [100, 192] width 9 height 6
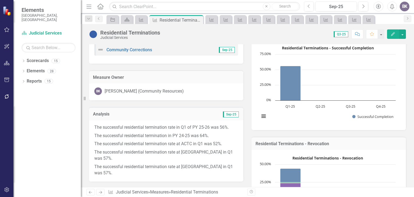
scroll to position [27, 0]
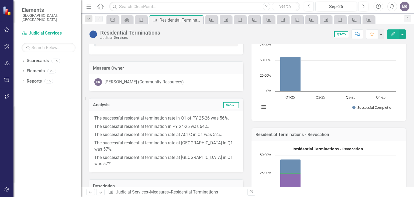
drag, startPoint x: 163, startPoint y: 89, endPoint x: 149, endPoint y: 95, distance: 15.2
drag, startPoint x: 149, startPoint y: 95, endPoint x: 130, endPoint y: 99, distance: 19.1
click at [130, 99] on div "Analysis Sep-25" at bounding box center [166, 104] width 154 height 13
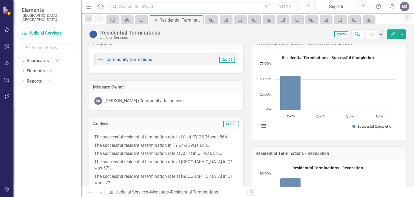
scroll to position [0, 0]
